Goal: Entertainment & Leisure: Consume media (video, audio)

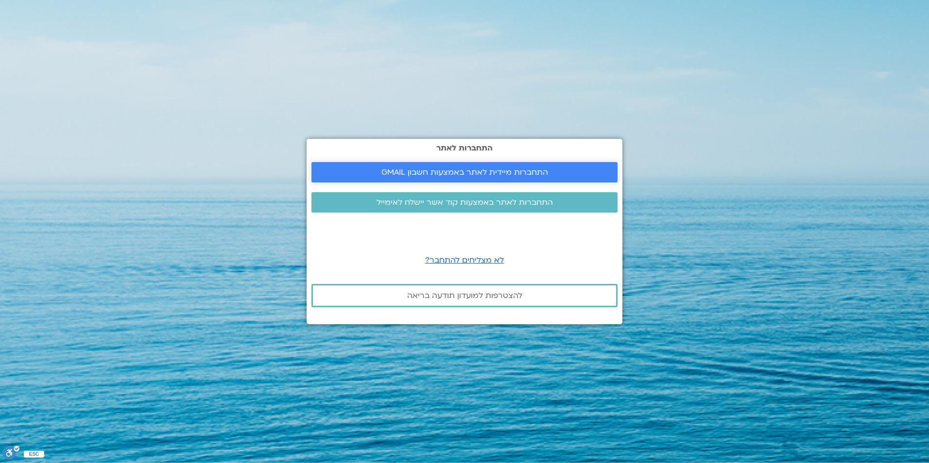
click at [486, 164] on link "התחברות מיידית לאתר באמצעות חשבון GMAIL" at bounding box center [464, 172] width 306 height 20
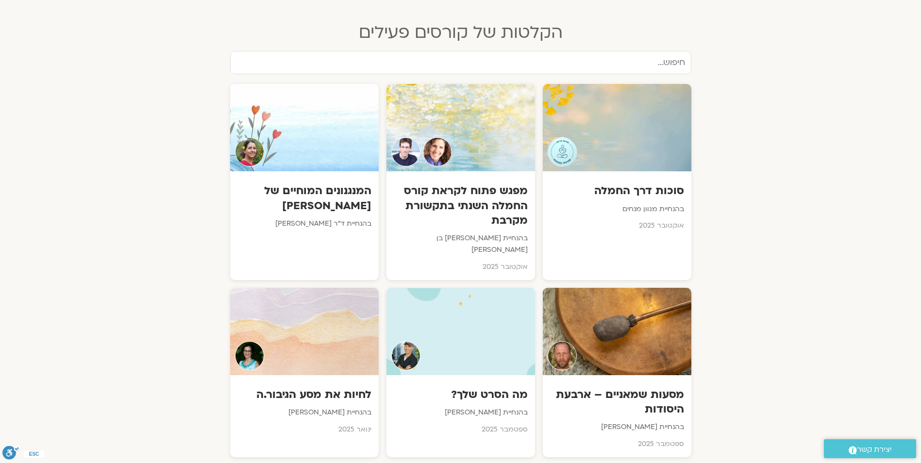
scroll to position [437, 0]
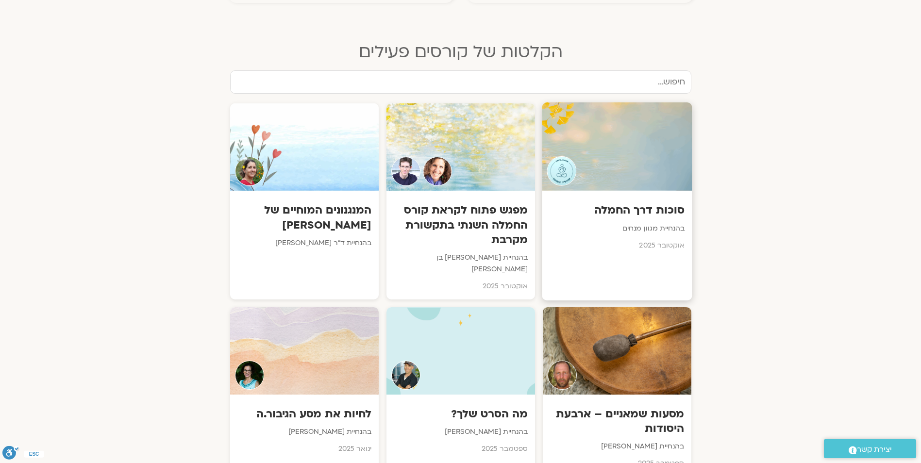
click at [609, 152] on div at bounding box center [617, 146] width 150 height 88
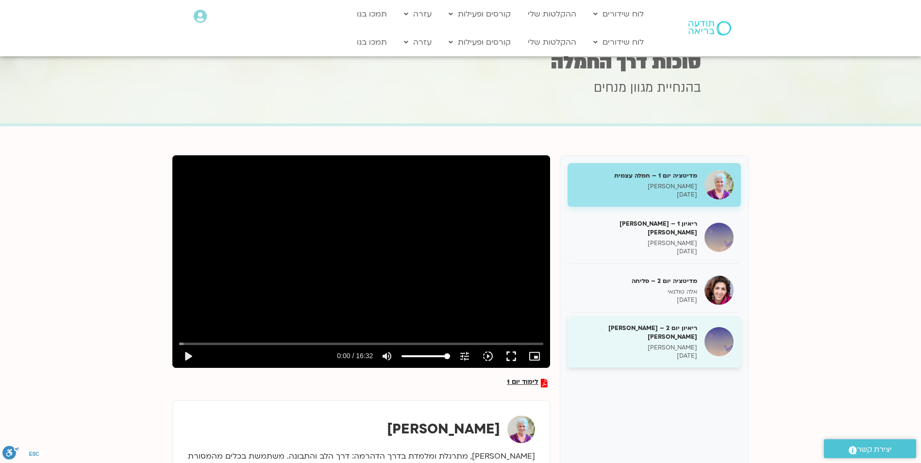
click at [684, 344] on p "[PERSON_NAME]" at bounding box center [636, 348] width 122 height 8
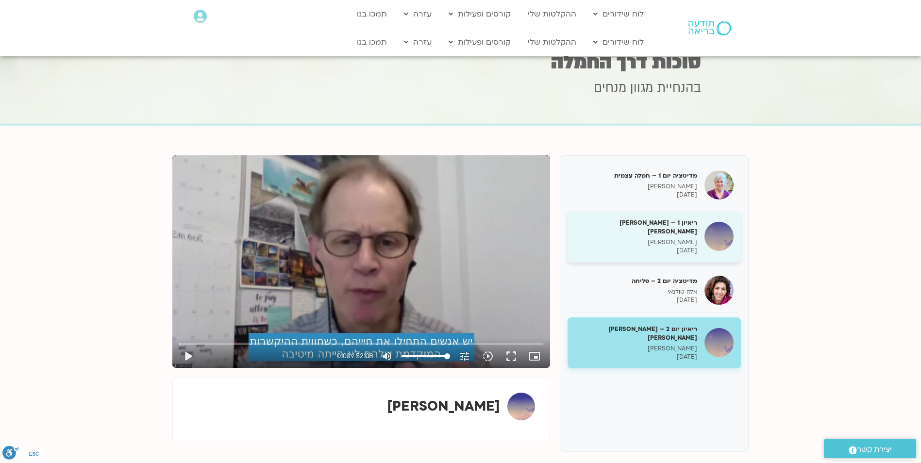
click at [678, 224] on h5 "ריאיון 1 – [PERSON_NAME] [PERSON_NAME]" at bounding box center [636, 227] width 122 height 17
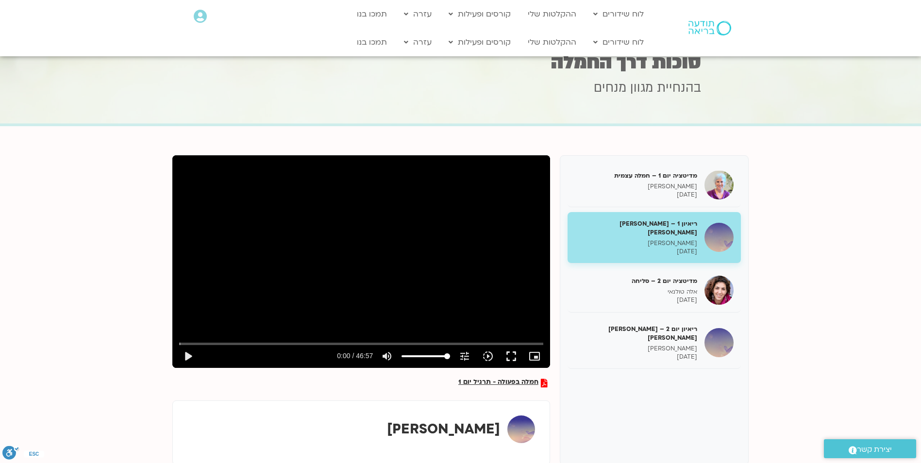
click at [501, 377] on div "חמלה בפעולה - תרגיל יום 1 מדיטציה יום 1 – חמלה עצמית [PERSON_NAME] בר קמה [DATE…" at bounding box center [460, 310] width 577 height 310
click at [504, 381] on span "חמלה בפעולה - תרגיל יום 1" at bounding box center [498, 383] width 80 height 9
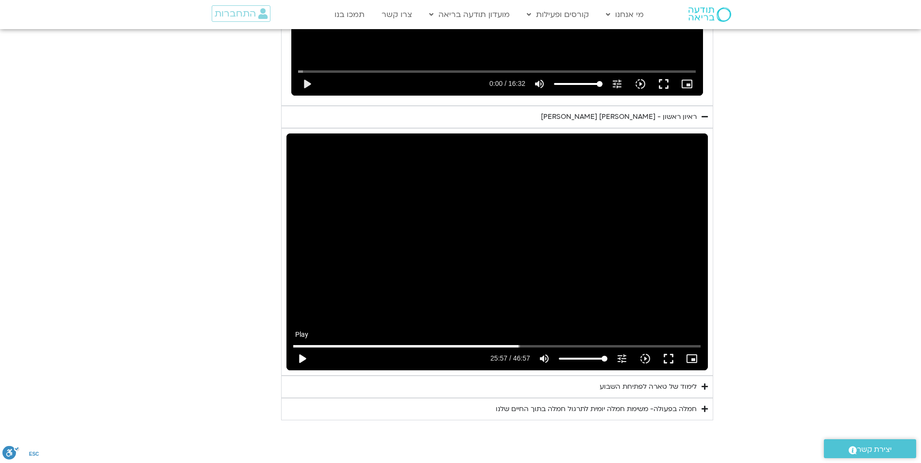
scroll to position [1204, 0]
click at [305, 347] on button "play_arrow" at bounding box center [301, 358] width 23 height 23
click at [305, 347] on button "pause" at bounding box center [301, 358] width 23 height 23
click at [299, 347] on button "play_arrow" at bounding box center [301, 358] width 23 height 23
click at [615, 343] on input "Seek" at bounding box center [496, 346] width 407 height 6
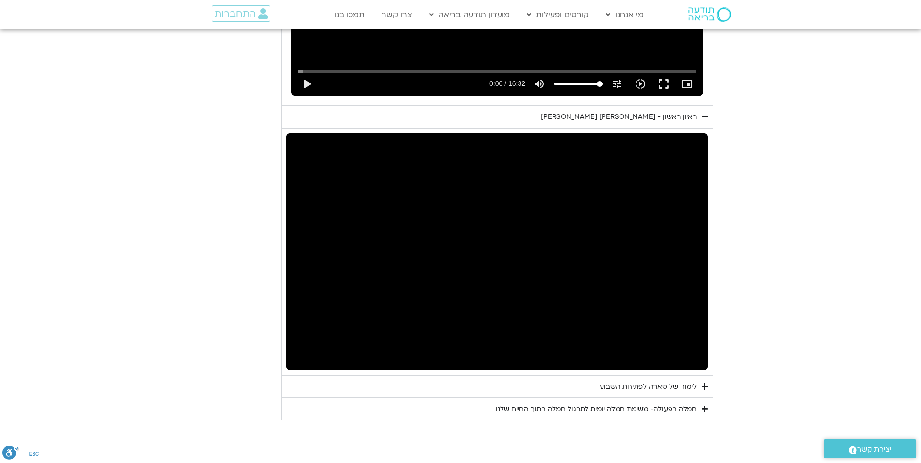
click at [660, 381] on div "לימוד של טארה לפתיחת השבוע" at bounding box center [648, 387] width 97 height 12
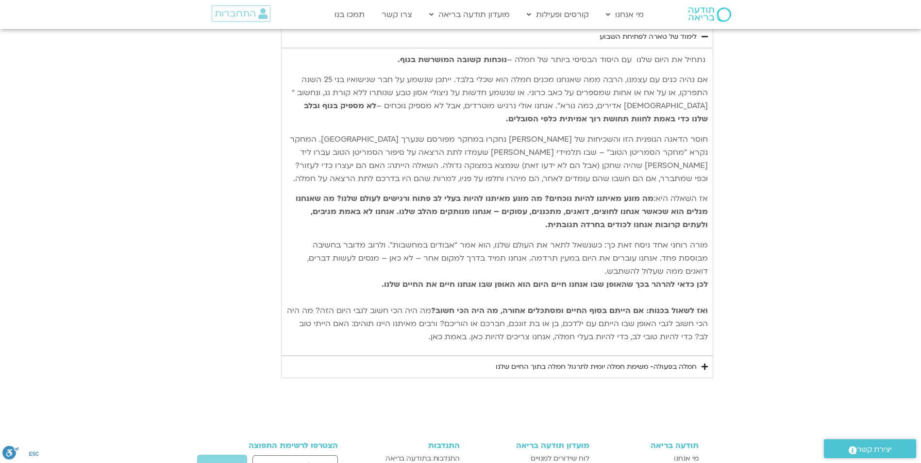
scroll to position [1593, 0]
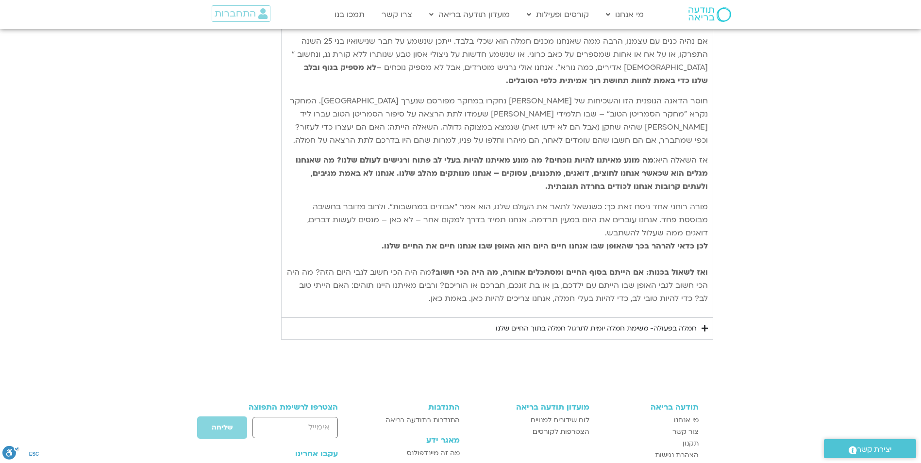
click at [655, 323] on div "חמלה בפעולה- משימת חמלה יומית לתרגול חמלה בתוך החיים שלנו" at bounding box center [596, 329] width 201 height 12
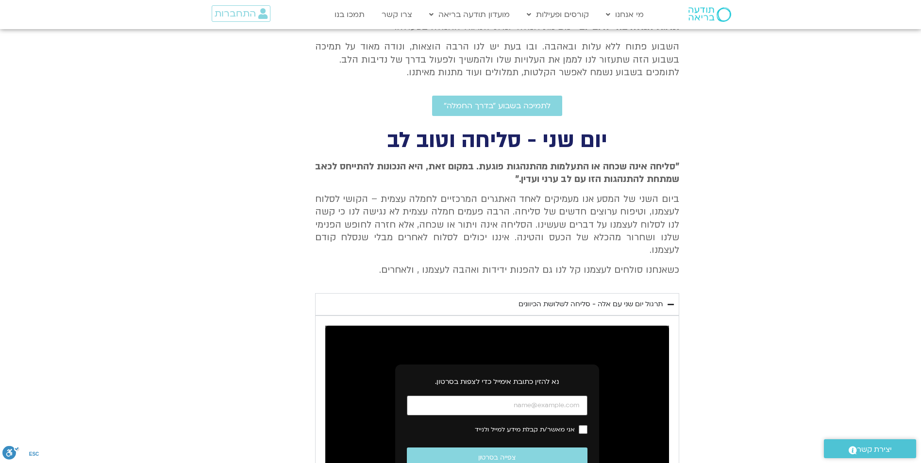
scroll to position [524, 0]
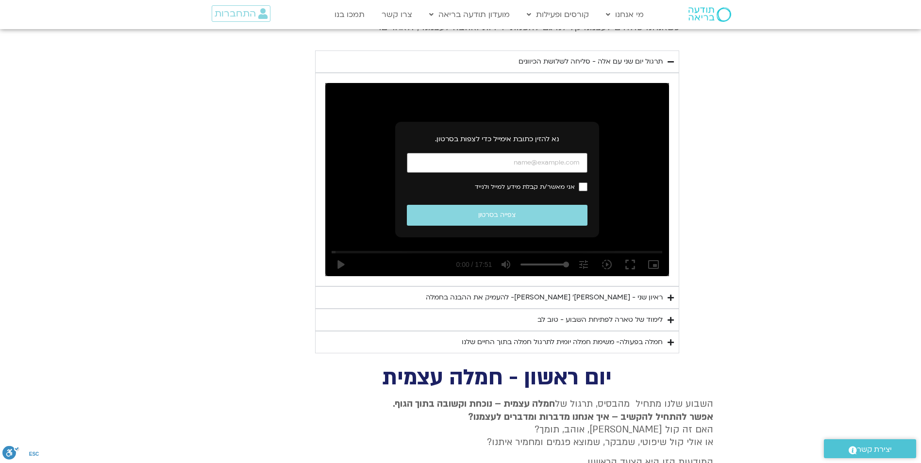
click at [602, 287] on summary "ראיון שני - טארה בראך ופרופ׳ דן סיגל- להעמיק את ההבנה בחמלה" at bounding box center [497, 298] width 364 height 22
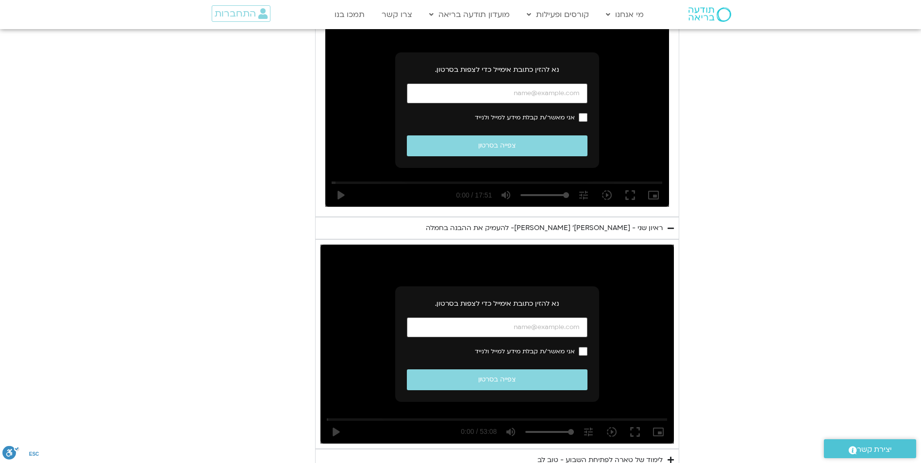
scroll to position [621, 0]
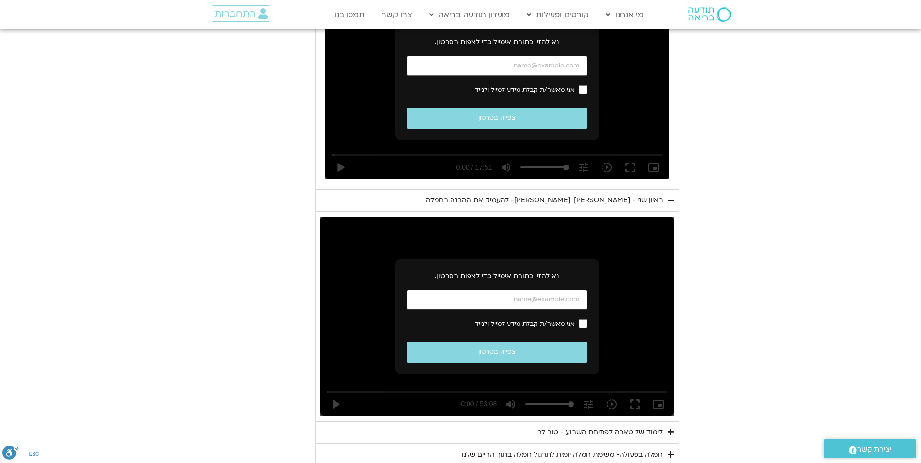
click at [567, 290] on input "כתובת אימייל" at bounding box center [497, 300] width 181 height 20
type input "2817.733333"
type input "judith.lobel@gmail.com"
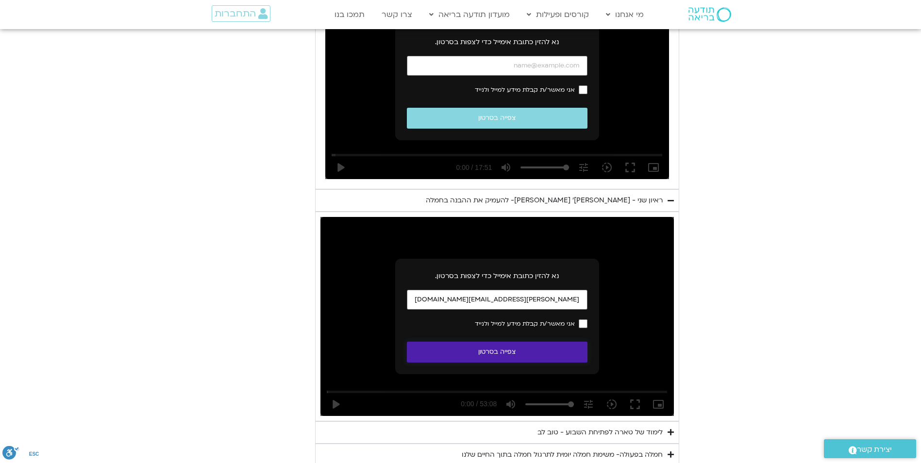
click at [514, 342] on button "צפייה בסרטון" at bounding box center [497, 352] width 181 height 21
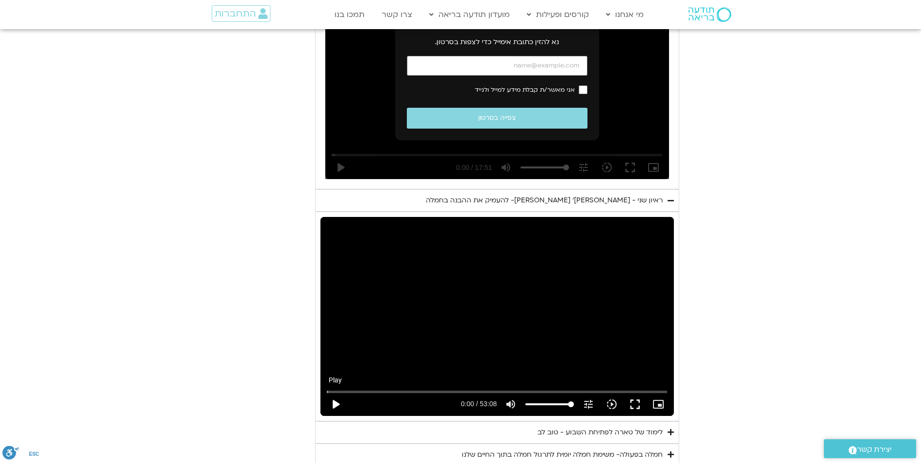
click at [337, 393] on button "play_arrow" at bounding box center [335, 404] width 23 height 23
type input "2817.733333"
type input "0.143131"
type input "2817.733333"
type input "0.406305"
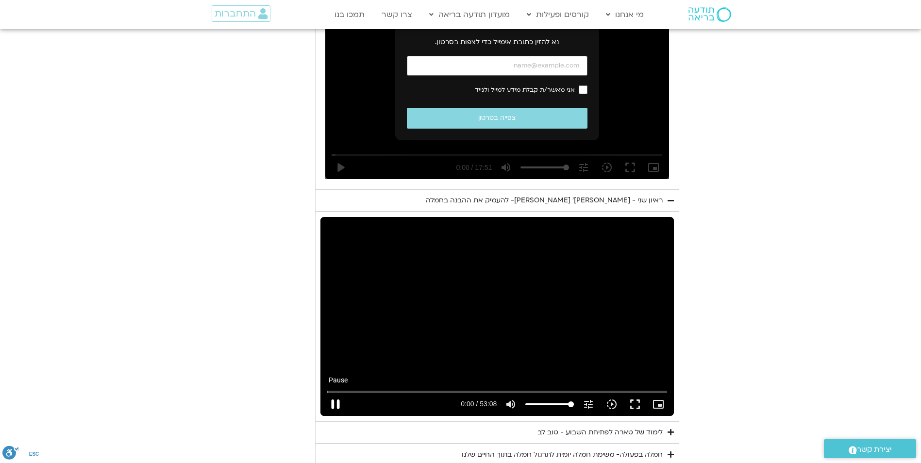
type input "2817.733333"
type input "0.539038"
type input "2817.733333"
type input "0.674091"
type input "2817.733333"
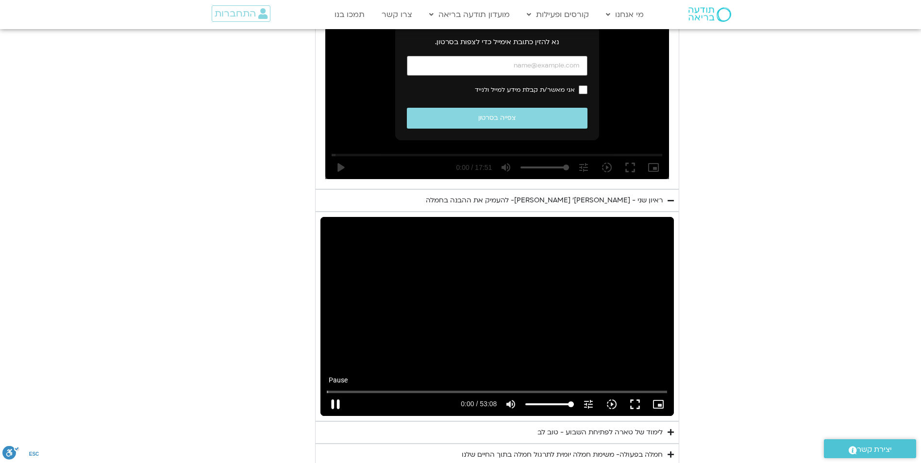
type input "0.805284"
type input "2817.733333"
type input "0.940201"
type input "2817.733333"
type input "1.073294"
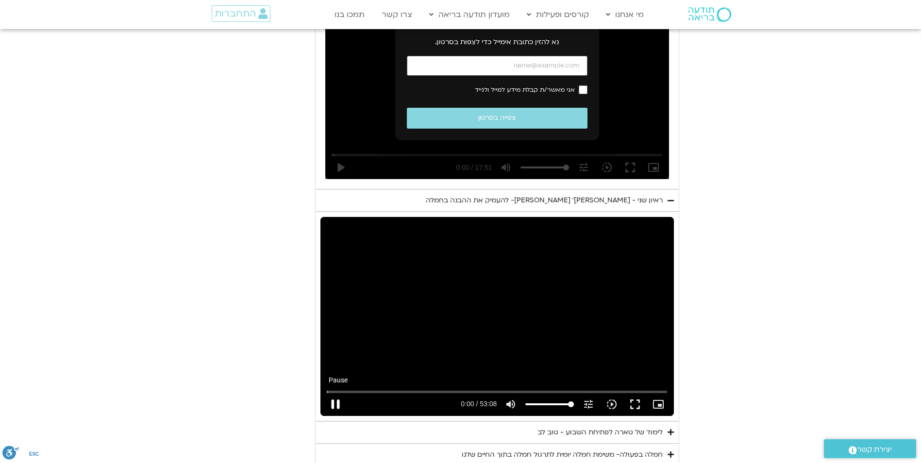
type input "2817.733333"
type input "1.200994"
type input "2817.733333"
type input "1.336202"
type input "2817.733333"
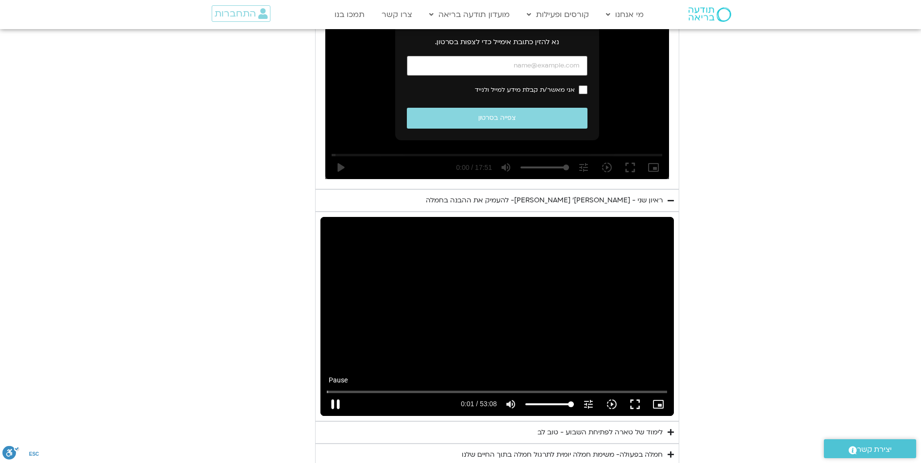
type input "1.473631"
type input "2817.733333"
type input "1.605003"
type input "2817.733333"
type input "1.740998"
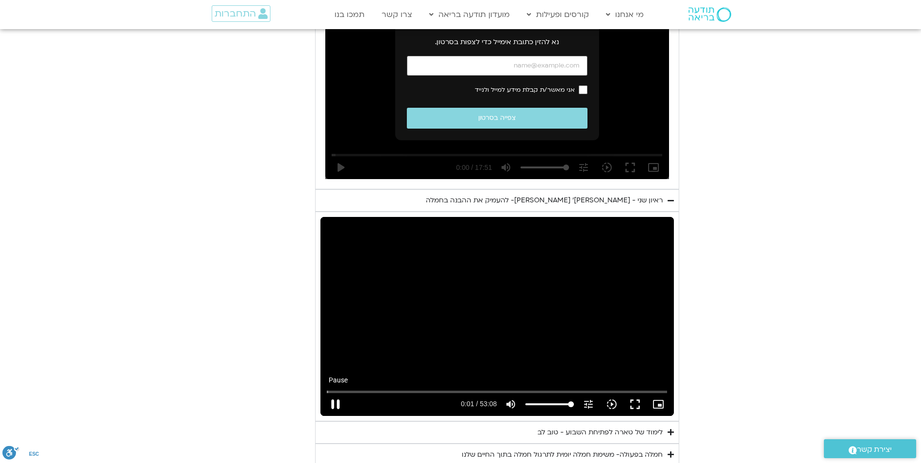
type input "2817.733333"
type input "1.868773"
type input "2817.733333"
type input "2.007954"
type input "2817.733333"
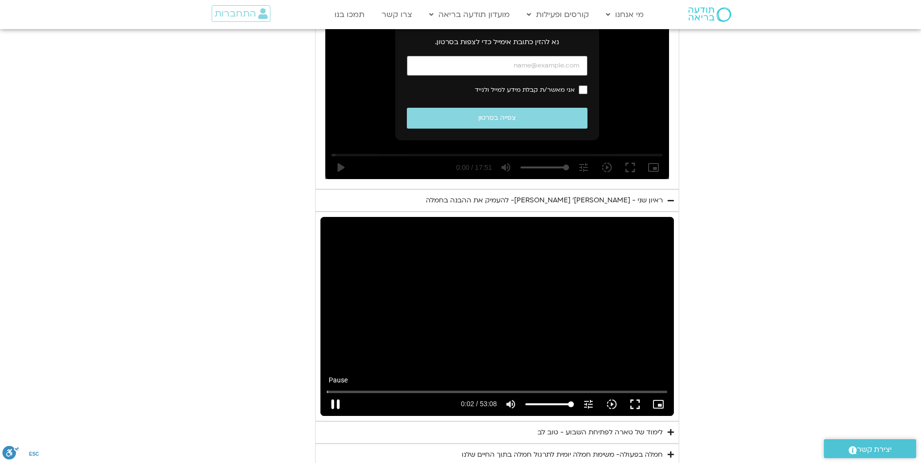
type input "2.137865"
type input "2817.733333"
type input "2.273393"
type input "2817.733333"
type input "2.405825"
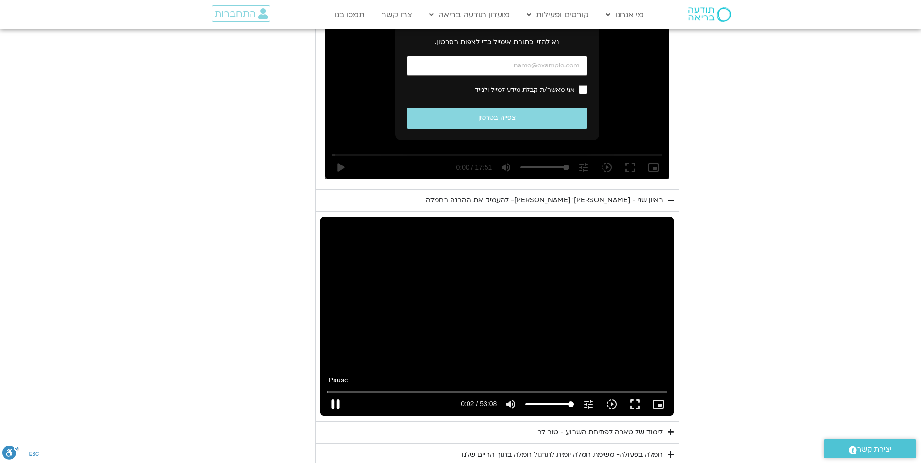
type input "2817.733333"
type input "2.540903"
type input "2817.733333"
type input "2.803669"
type input "2817.733333"
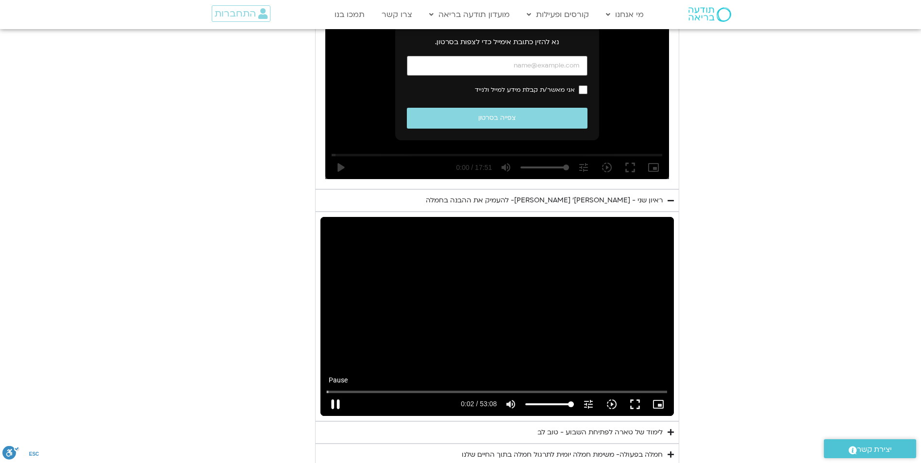
type input "2.942324"
type input "2817.733333"
type input "3.075467"
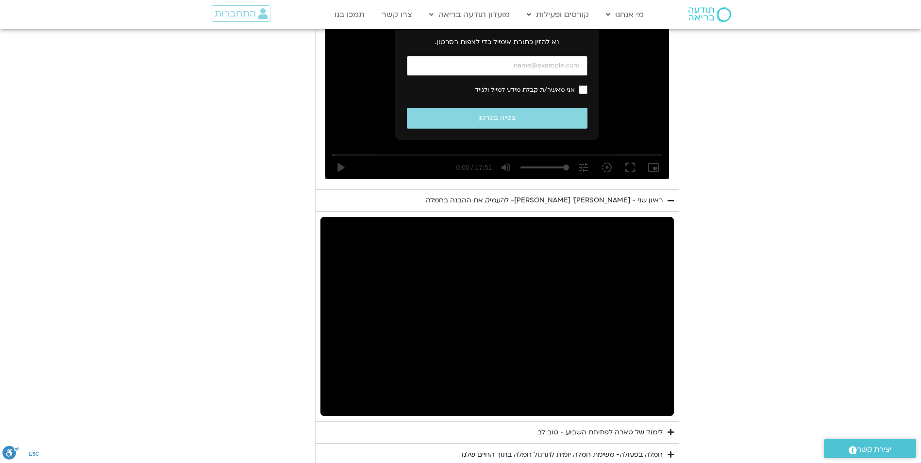
type input "2817.733333"
type input "10.013939"
type input "2817.733333"
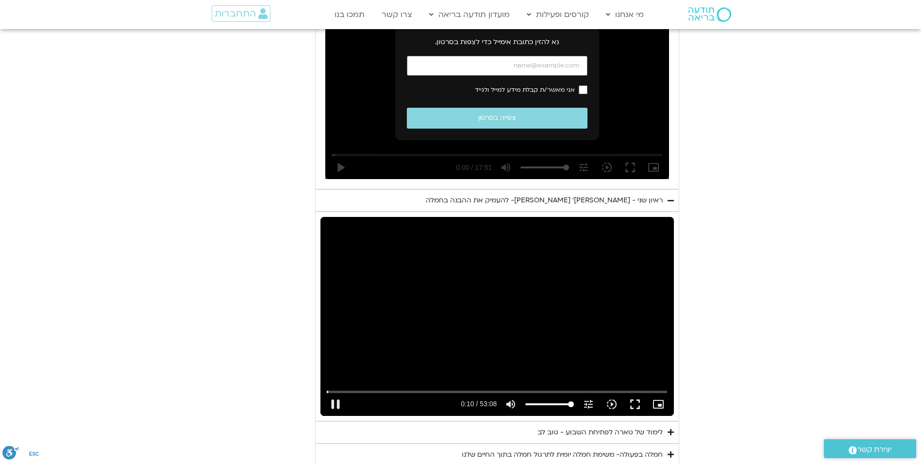
type input "10.145204"
type input "2817.733333"
type input "10.288586"
type input "2817.733333"
type input "10.389758"
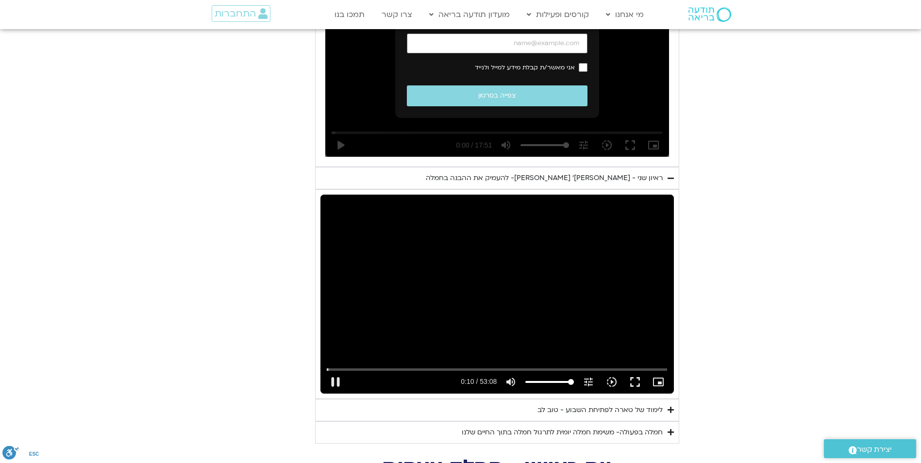
type input "2817.733333"
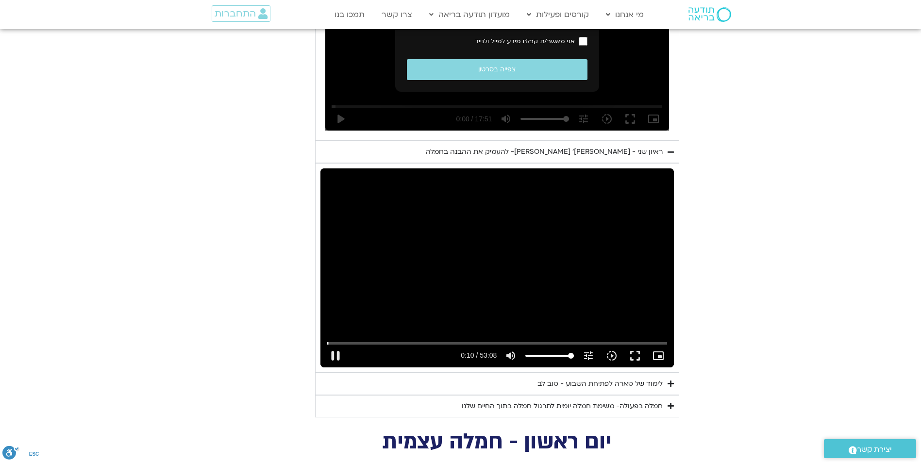
type input "10.52591"
type input "2817.733333"
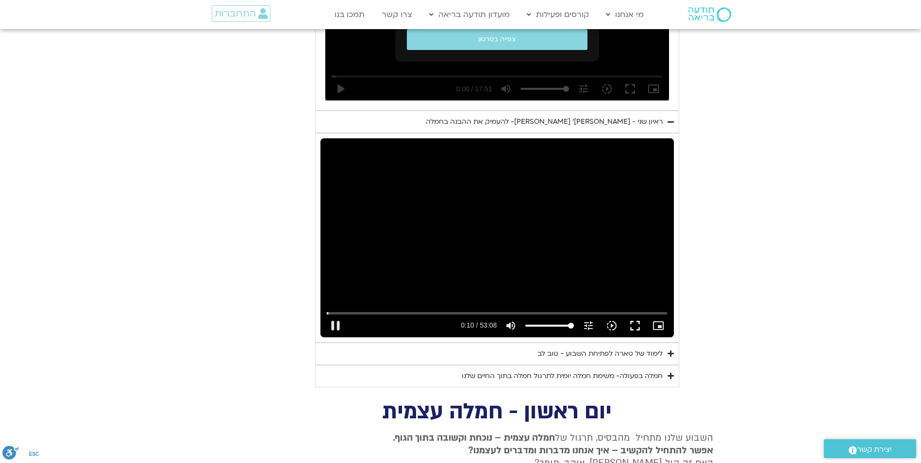
type input "10.675093"
type input "2817.733333"
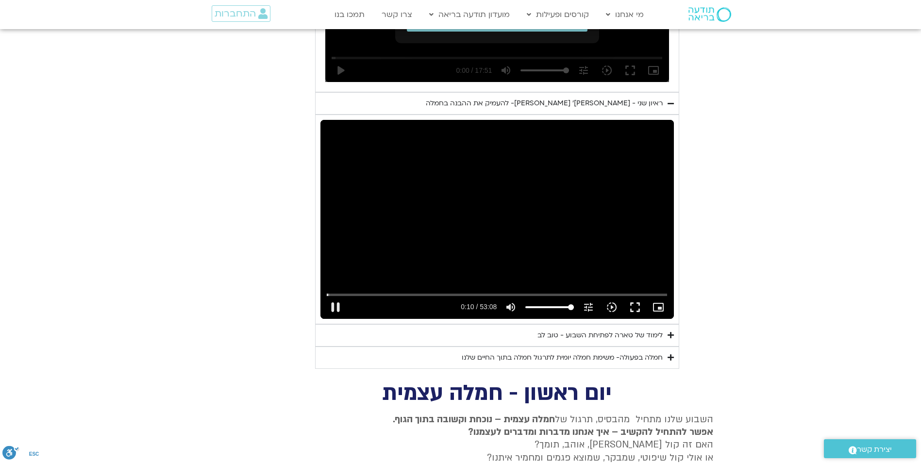
type input "10.808242"
type input "2817.733333"
type input "10.942473"
type input "2817.733333"
type input "11.084419"
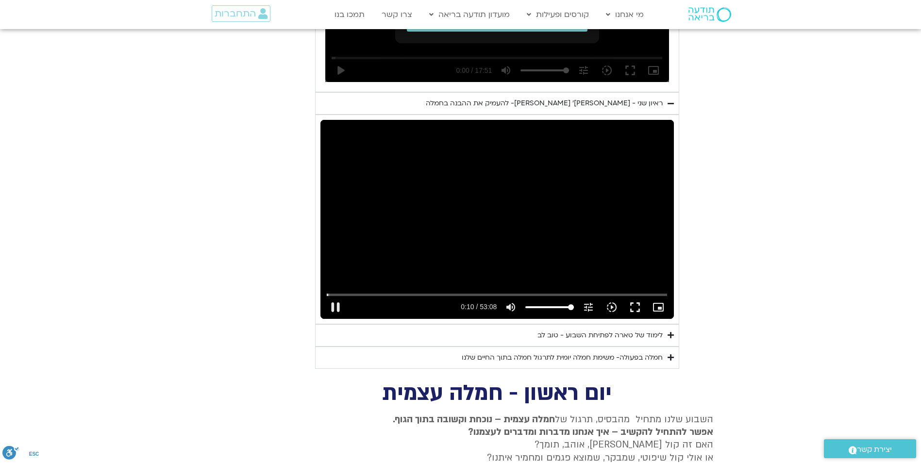
type input "2817.733333"
type input "11.215292"
type input "2817.733333"
type input "11.345256"
type input "2817.733333"
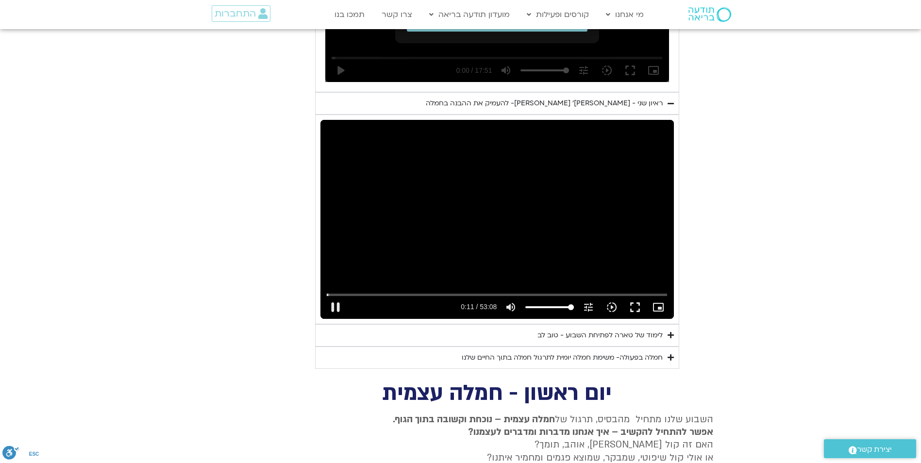
type input "11.483279"
type input "2817.733333"
type input "11.617727"
type input "2817.733333"
type input "11.750904"
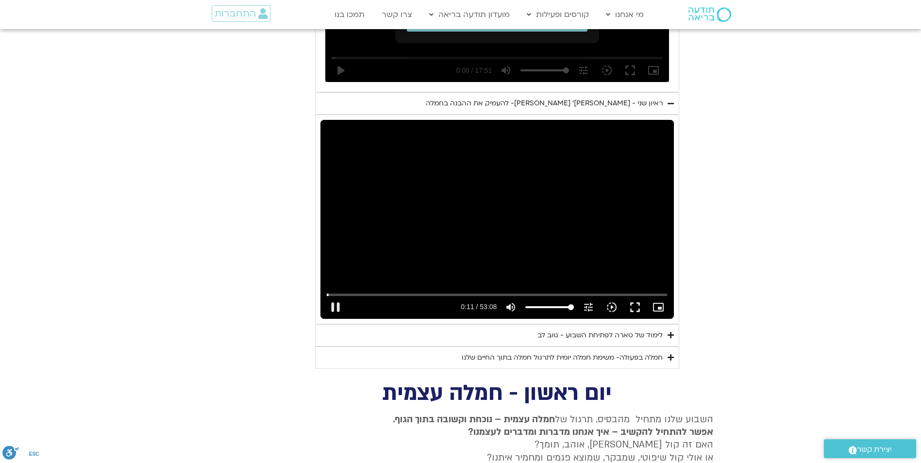
type input "2817.733333"
type input "11.882017"
type input "2817.733333"
type input "12.016508"
type input "2817.733333"
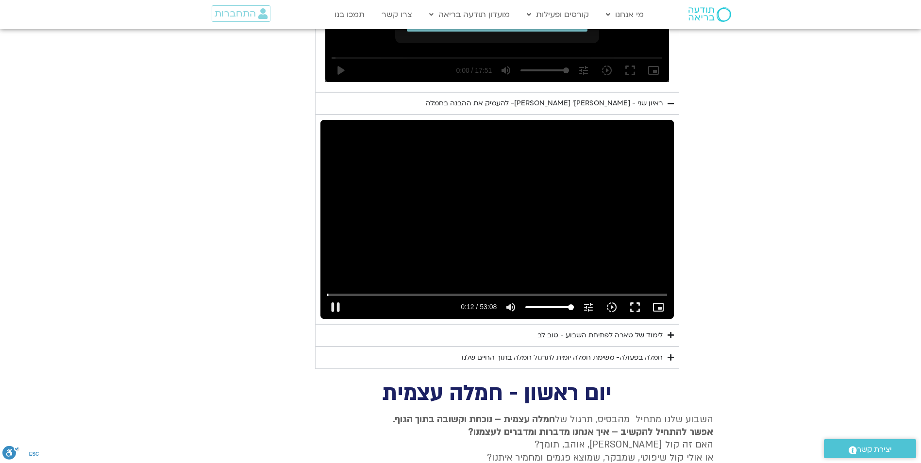
type input "12.15135"
type input "2817.733333"
type input "12.284872"
type input "2817.733333"
type input "12.418036"
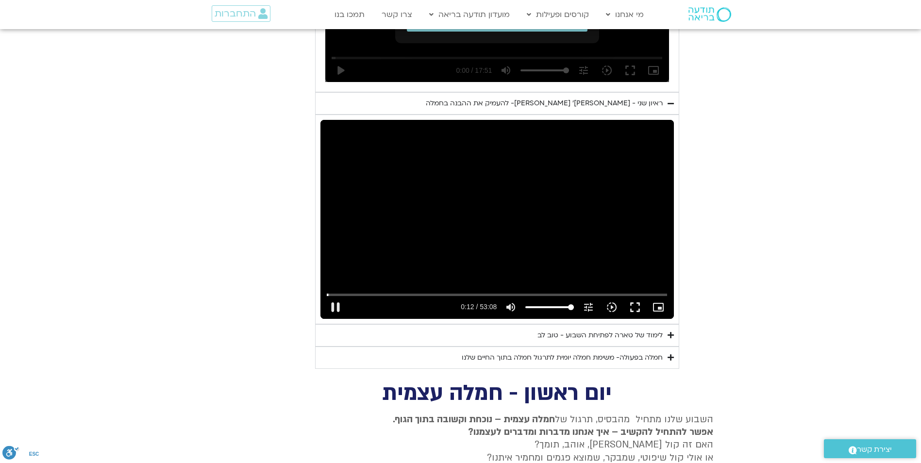
type input "2817.733333"
type input "12.550824"
type input "2817.733333"
type input "12.685272"
type input "2817.733333"
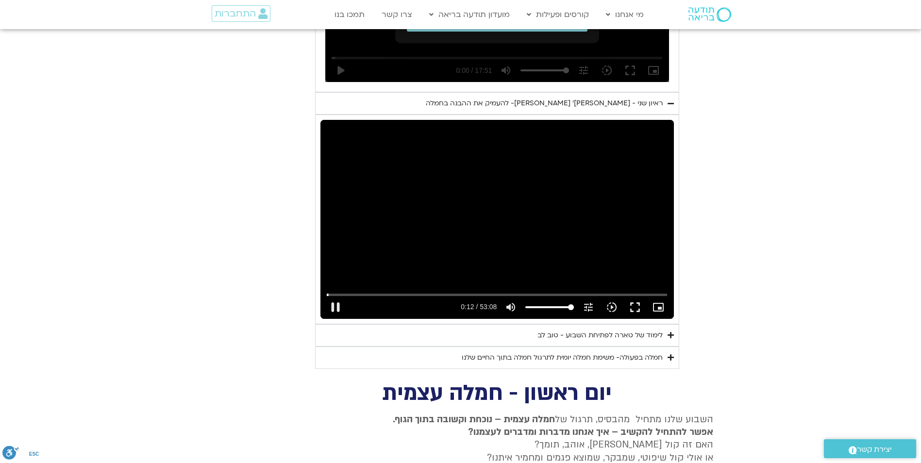
type input "12.818339"
type input "2817.733333"
type input "12.953915"
type input "2817.733333"
type input "13.085217"
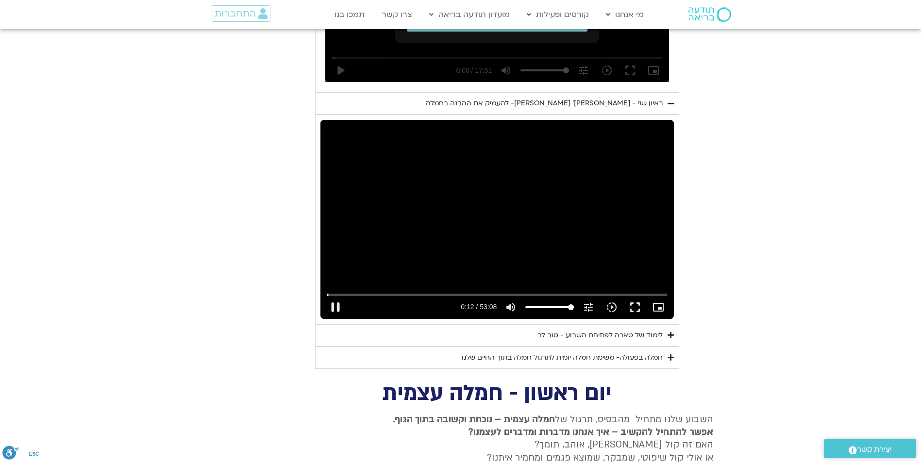
type input "2817.733333"
type input "13.218505"
type input "2817.733333"
type input "13.346923"
type input "2817.733333"
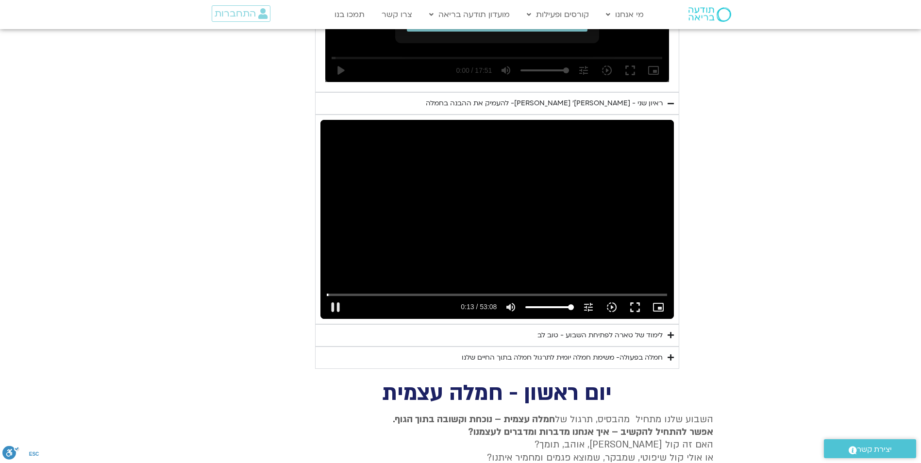
type input "13.482829"
type input "2817.733333"
type input "13.617832"
type input "2817.733333"
type input "13.751692"
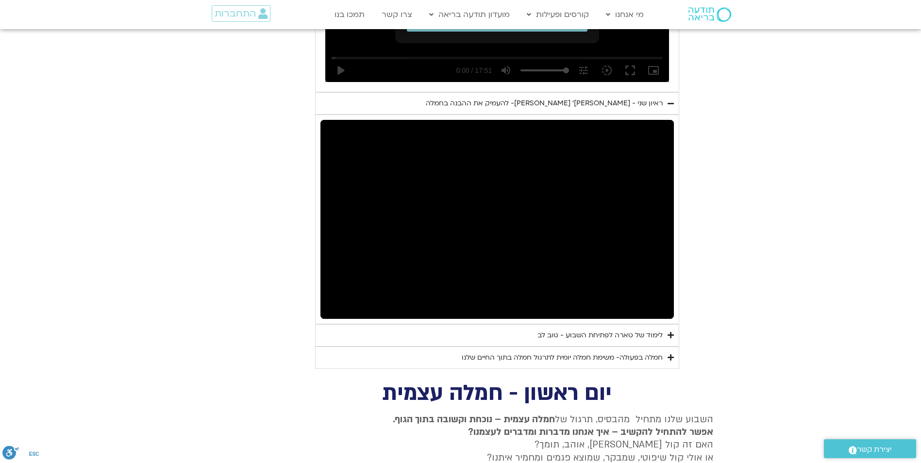
type input "2817.733333"
type input "14.814131"
type input "2817.733333"
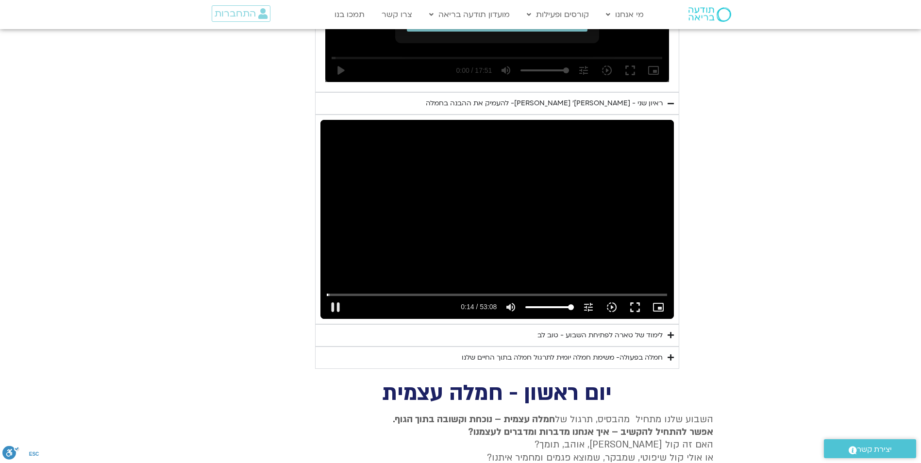
type input "14.948864"
type input "2817.733333"
type input "15.088486"
type input "2817.733333"
type input "15.11687"
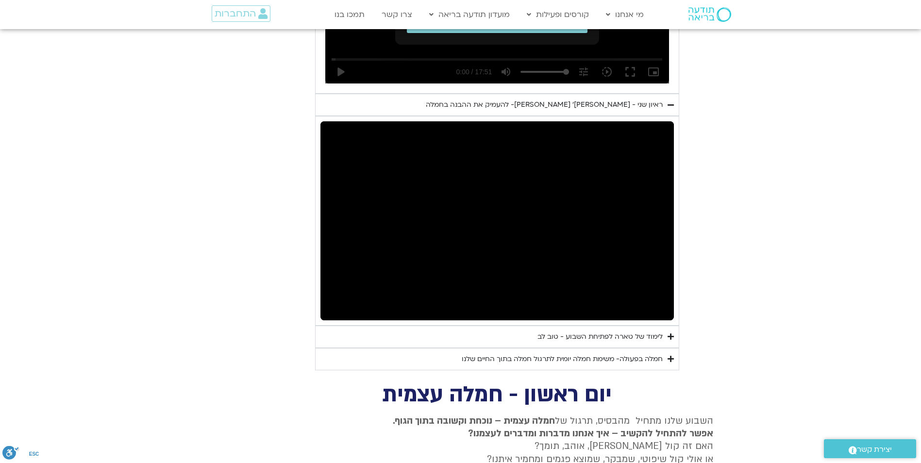
scroll to position [699, 0]
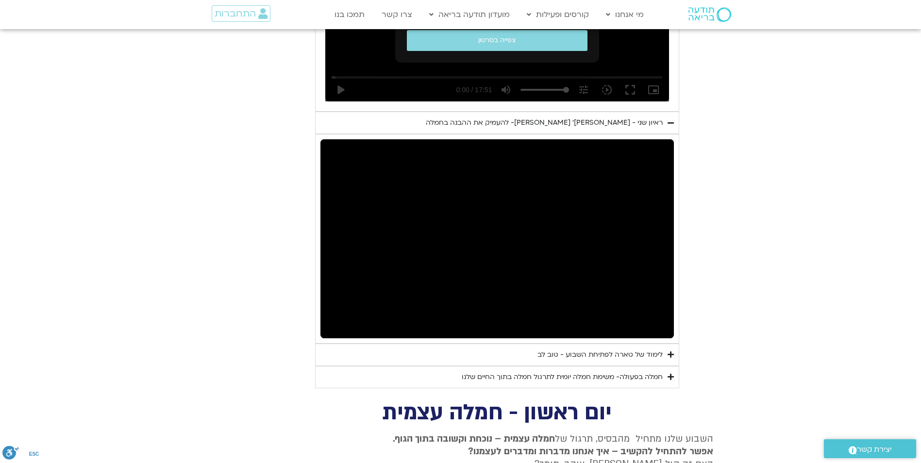
type input "2817.733333"
type input "49.453512"
type input "2817.733333"
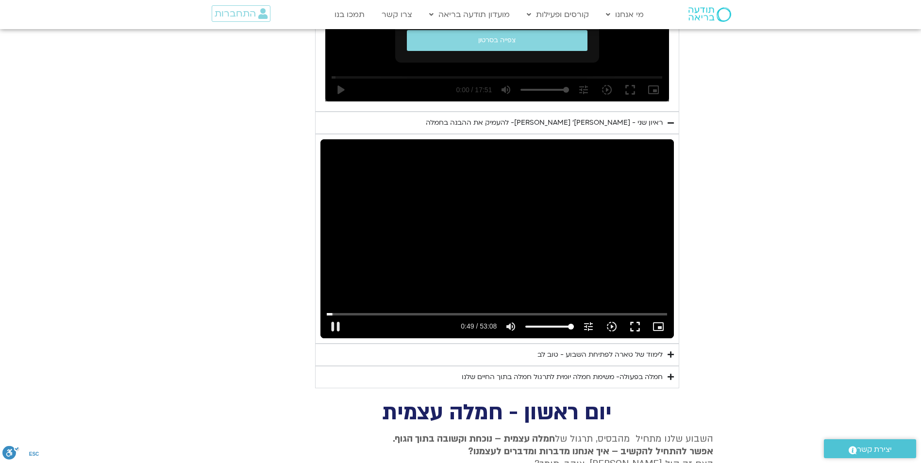
type input "49.587222"
type input "2817.733333"
type input "49.723516"
type input "2817.733333"
type input "49.784118"
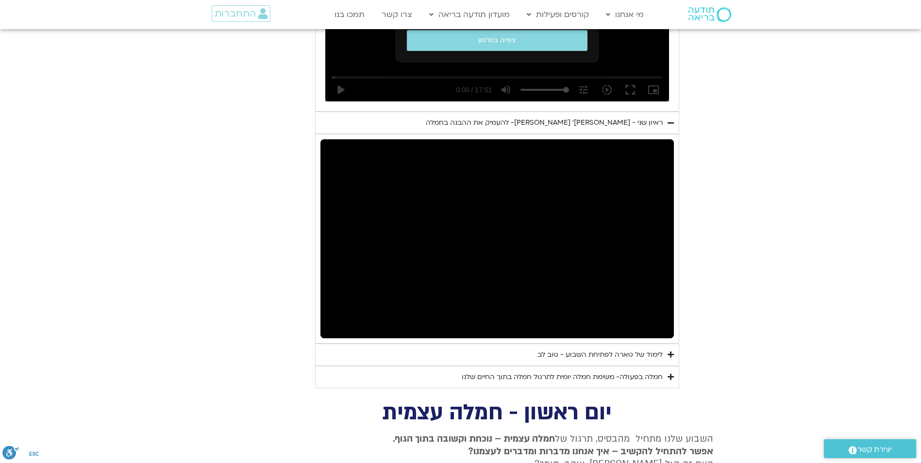
type input "2817.733333"
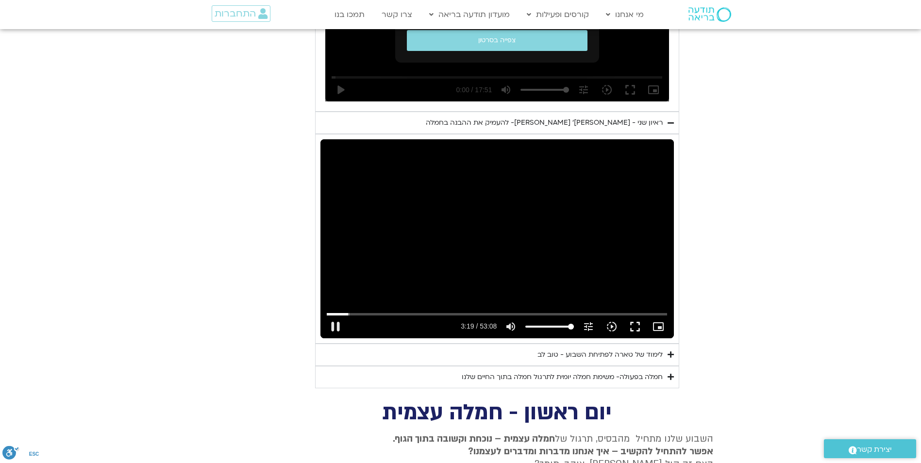
type input "199.602302"
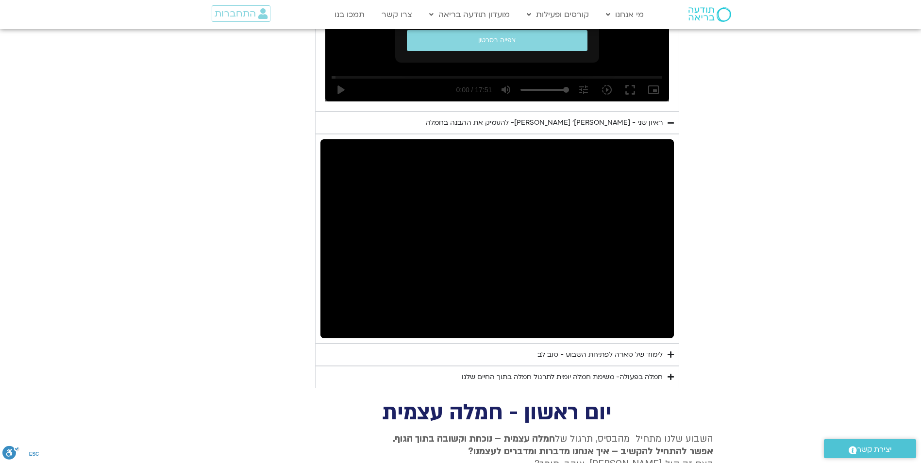
type input "2817.733333"
type input "200.269808"
type input "2817.733333"
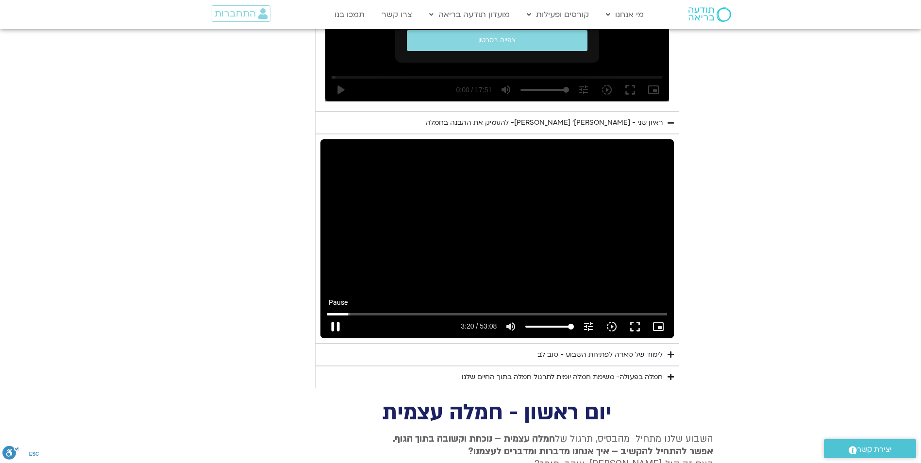
type input "200.405407"
type input "2817.733333"
type input "200.541491"
type input "2817.733333"
type input "200.670223"
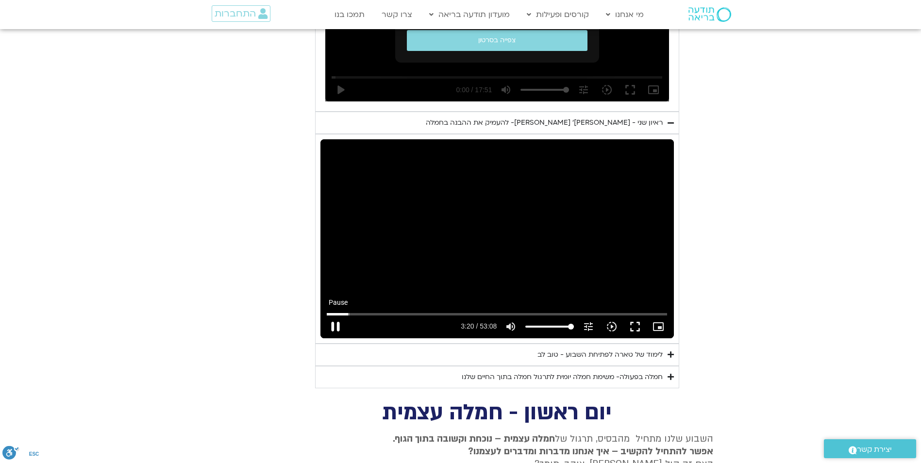
type input "2817.733333"
type input "200.803648"
type input "2817.733333"
type input "200.942782"
type input "2817.733333"
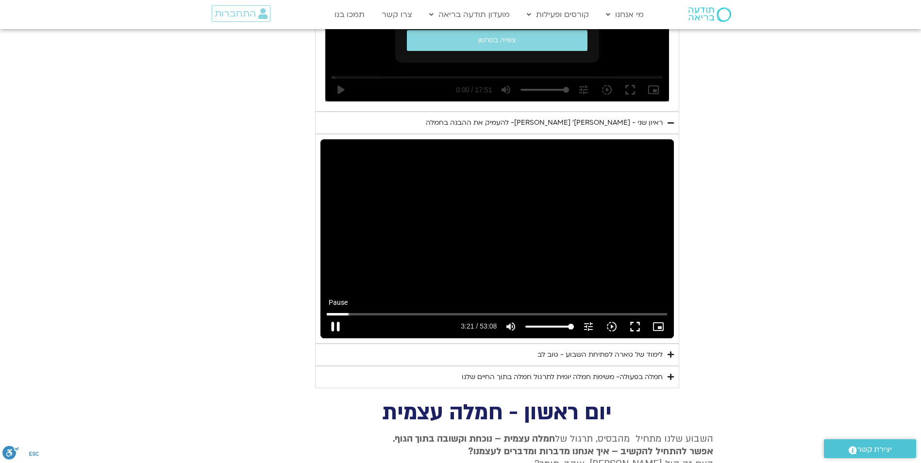
type input "201.07148"
type input "2817.733333"
type input "201.20701"
type input "2817.733333"
type input "201.34501"
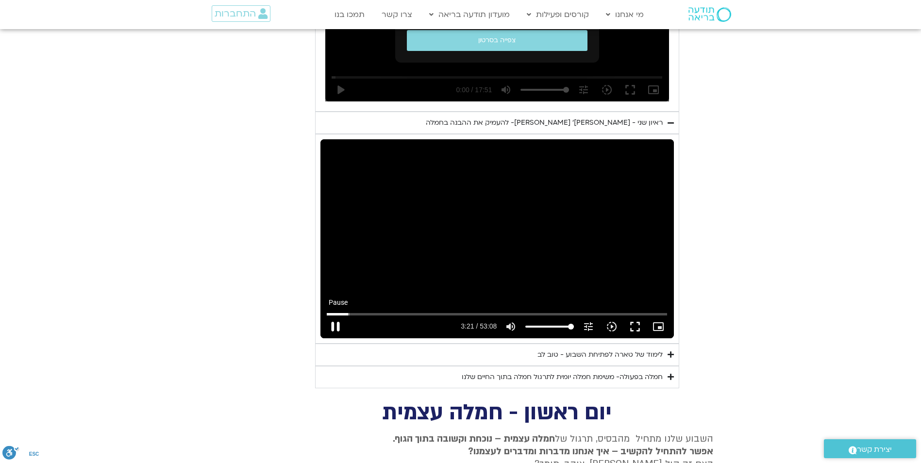
type input "2817.733333"
type input "201.473674"
type input "2817.733333"
type input "201.603869"
type input "2817.733333"
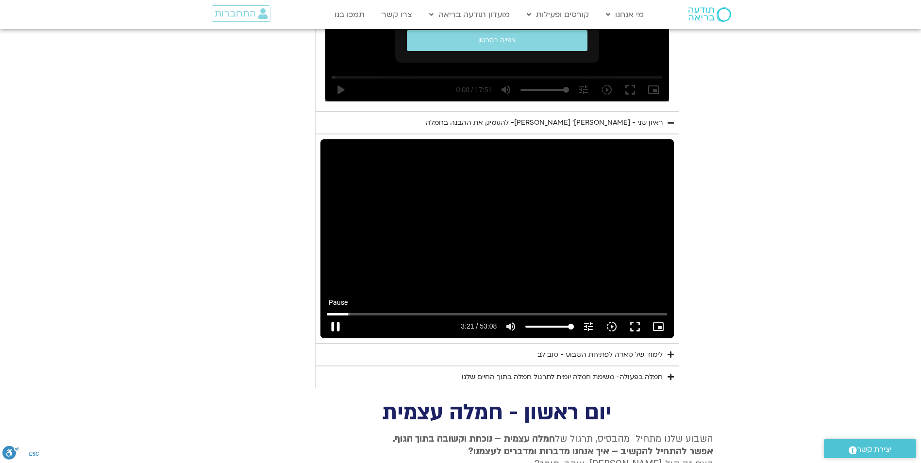
type input "201.736262"
type input "2817.733333"
type input "201.865659"
type input "2817.733333"
click at [335, 315] on button "pause" at bounding box center [335, 326] width 23 height 23
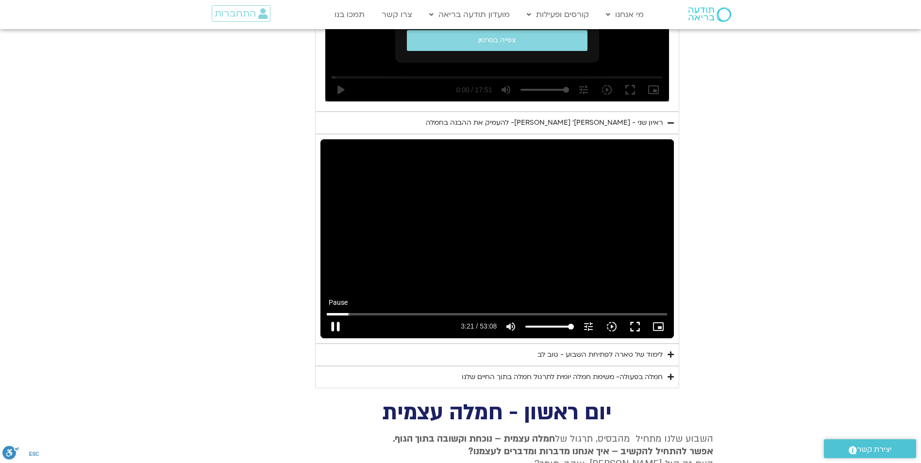
type input "201.971914"
type input "2817.733333"
